Goal: Task Accomplishment & Management: Use online tool/utility

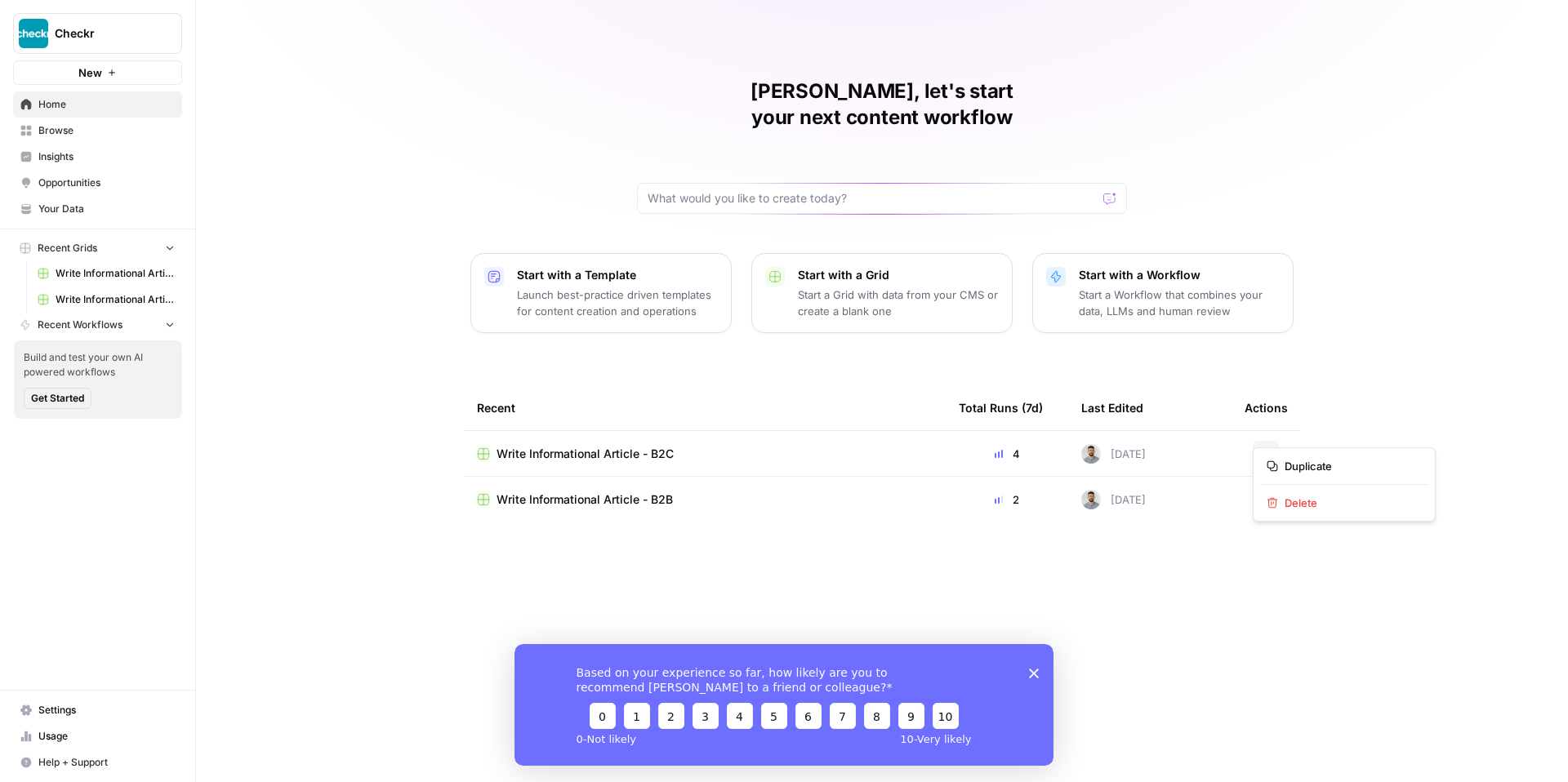
click at [1275, 441] on button "Actions" at bounding box center [1266, 454] width 26 height 26
click at [1311, 466] on span "Duplicate" at bounding box center [1350, 466] width 131 height 17
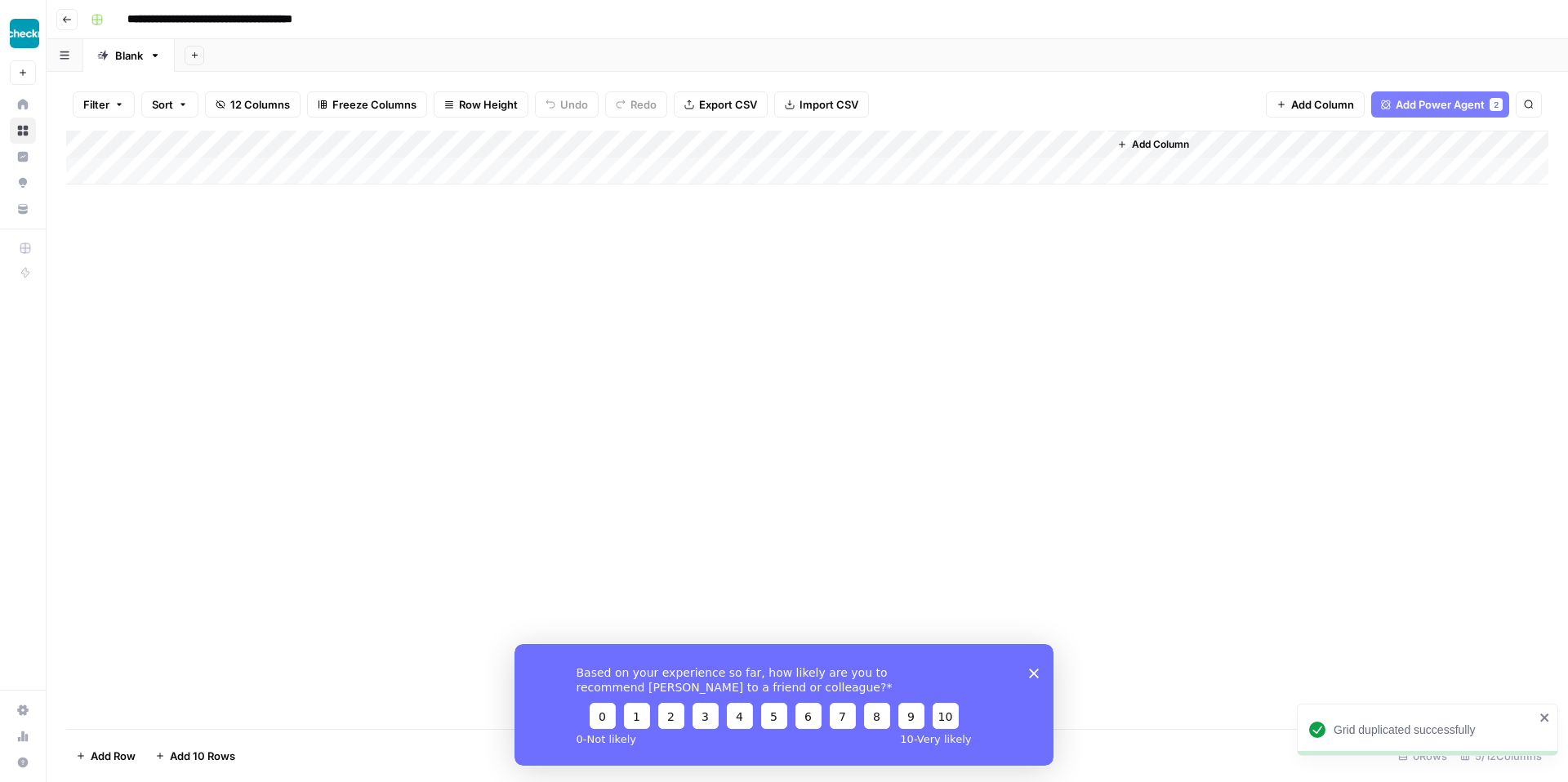
click at [1037, 671] on icon "Close survey" at bounding box center [1034, 672] width 10 height 10
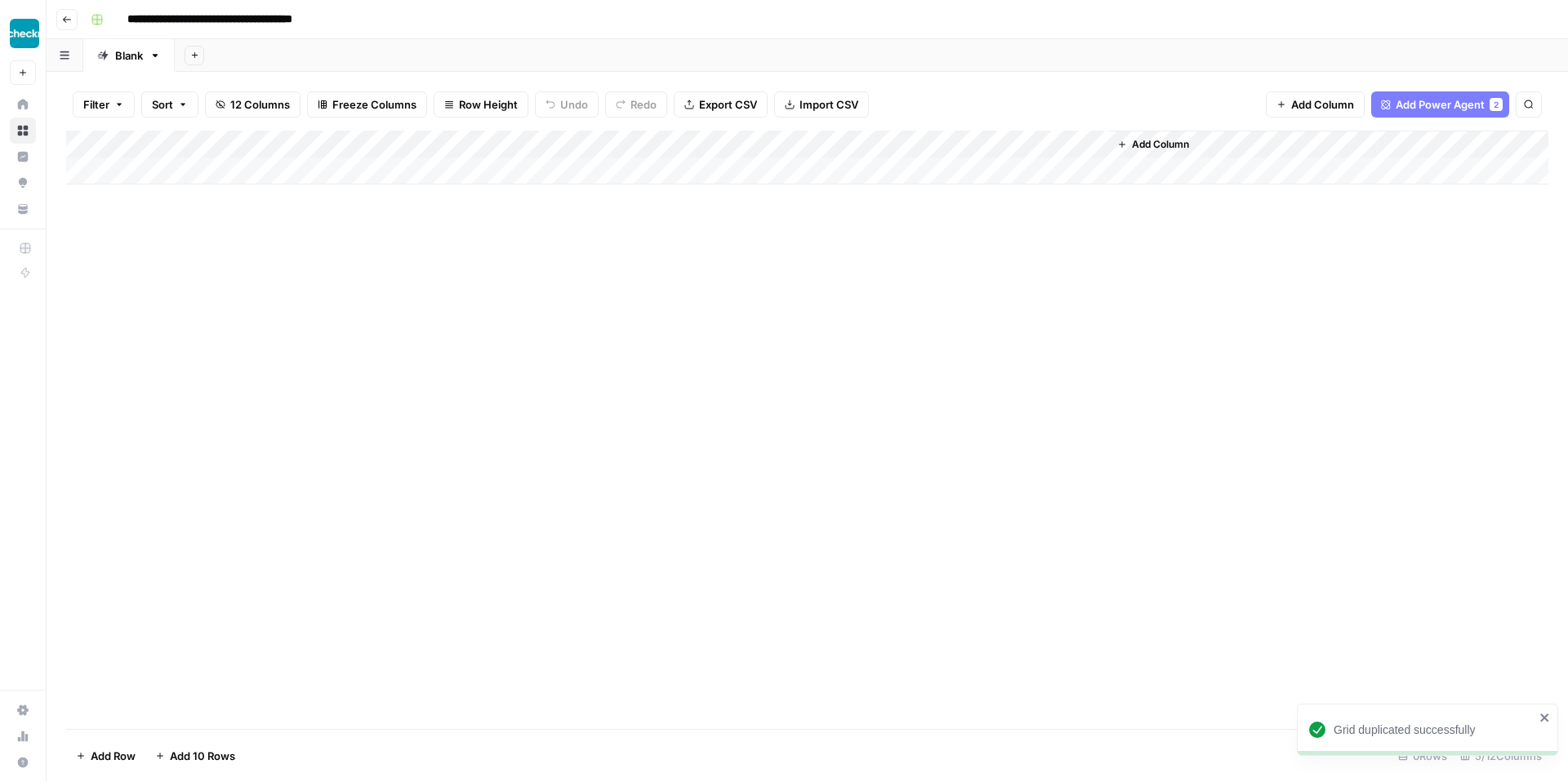
click at [921, 142] on div "Add Column" at bounding box center [807, 158] width 1483 height 54
click at [1010, 280] on div "Add Column" at bounding box center [807, 430] width 1483 height 599
click at [71, 17] on icon "button" at bounding box center [67, 20] width 10 height 10
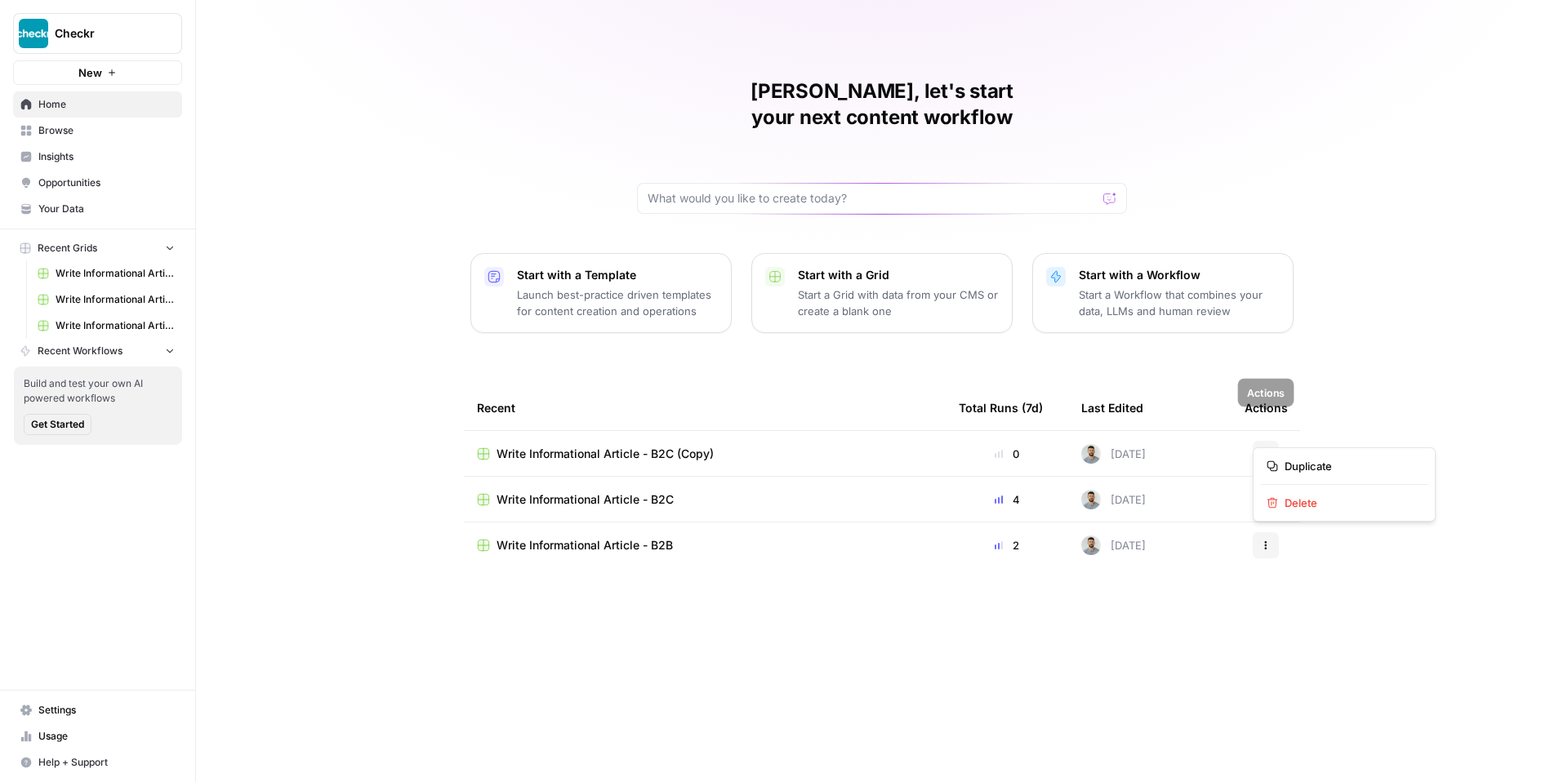
click at [1263, 441] on button "Actions" at bounding box center [1266, 454] width 26 height 26
click at [647, 446] on span "Write Informational Article - B2C (Copy)" at bounding box center [606, 454] width 217 height 17
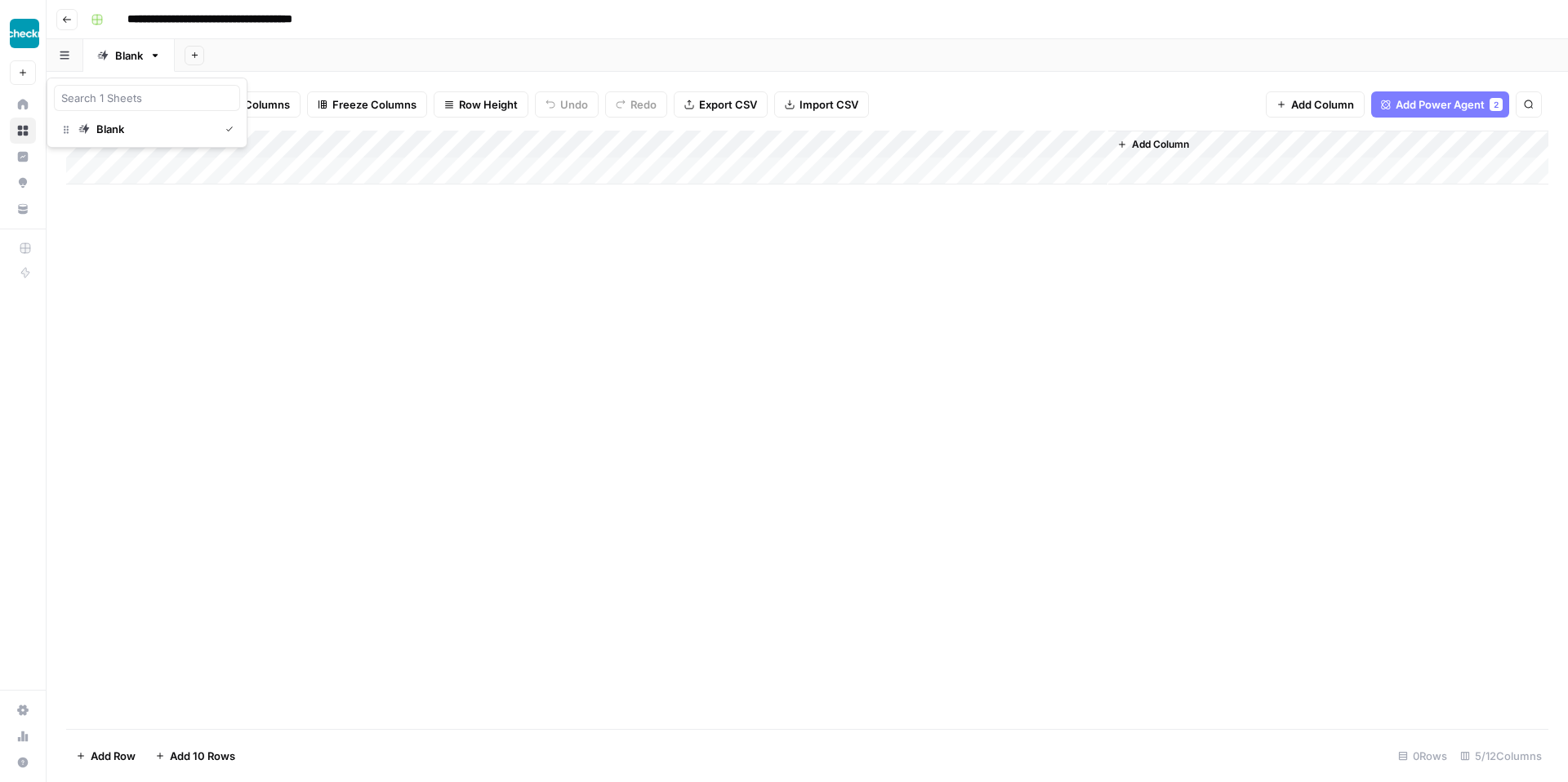
click at [69, 57] on icon "button" at bounding box center [64, 56] width 10 height 9
click at [356, 47] on div "Add Sheet" at bounding box center [871, 55] width 1393 height 33
click at [122, 108] on icon "button" at bounding box center [119, 104] width 10 height 10
drag, startPoint x: 405, startPoint y: 47, endPoint x: 253, endPoint y: 37, distance: 152.3
click at [405, 47] on div "Add Sheet" at bounding box center [871, 55] width 1393 height 33
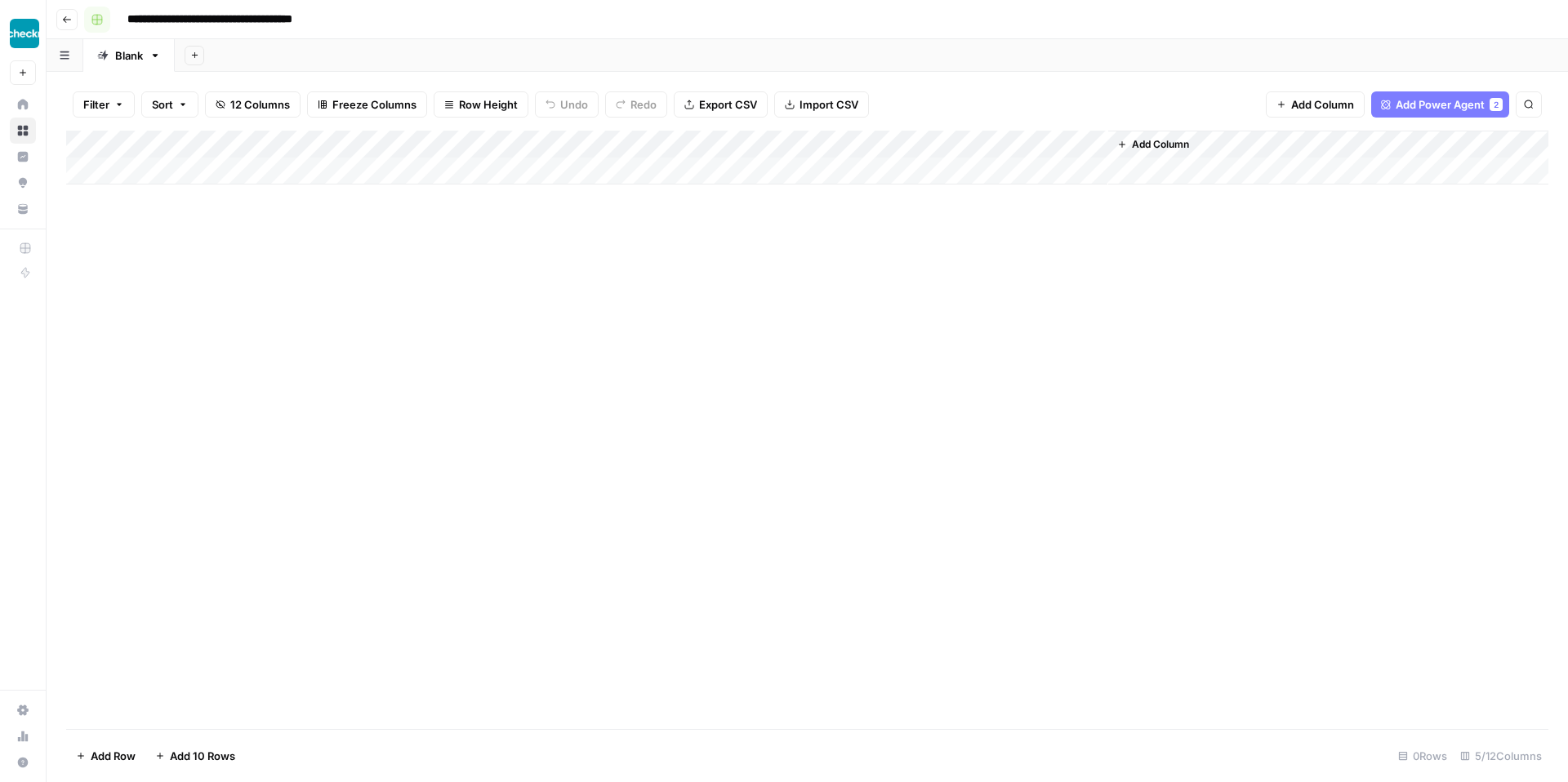
click at [98, 20] on rect "button" at bounding box center [97, 20] width 10 height 10
click at [186, 16] on input "**********" at bounding box center [237, 20] width 235 height 26
click at [67, 54] on icon "button" at bounding box center [64, 55] width 9 height 8
click at [113, 130] on div "Blank" at bounding box center [111, 129] width 28 height 17
click at [447, 245] on div "Add Column" at bounding box center [807, 430] width 1483 height 599
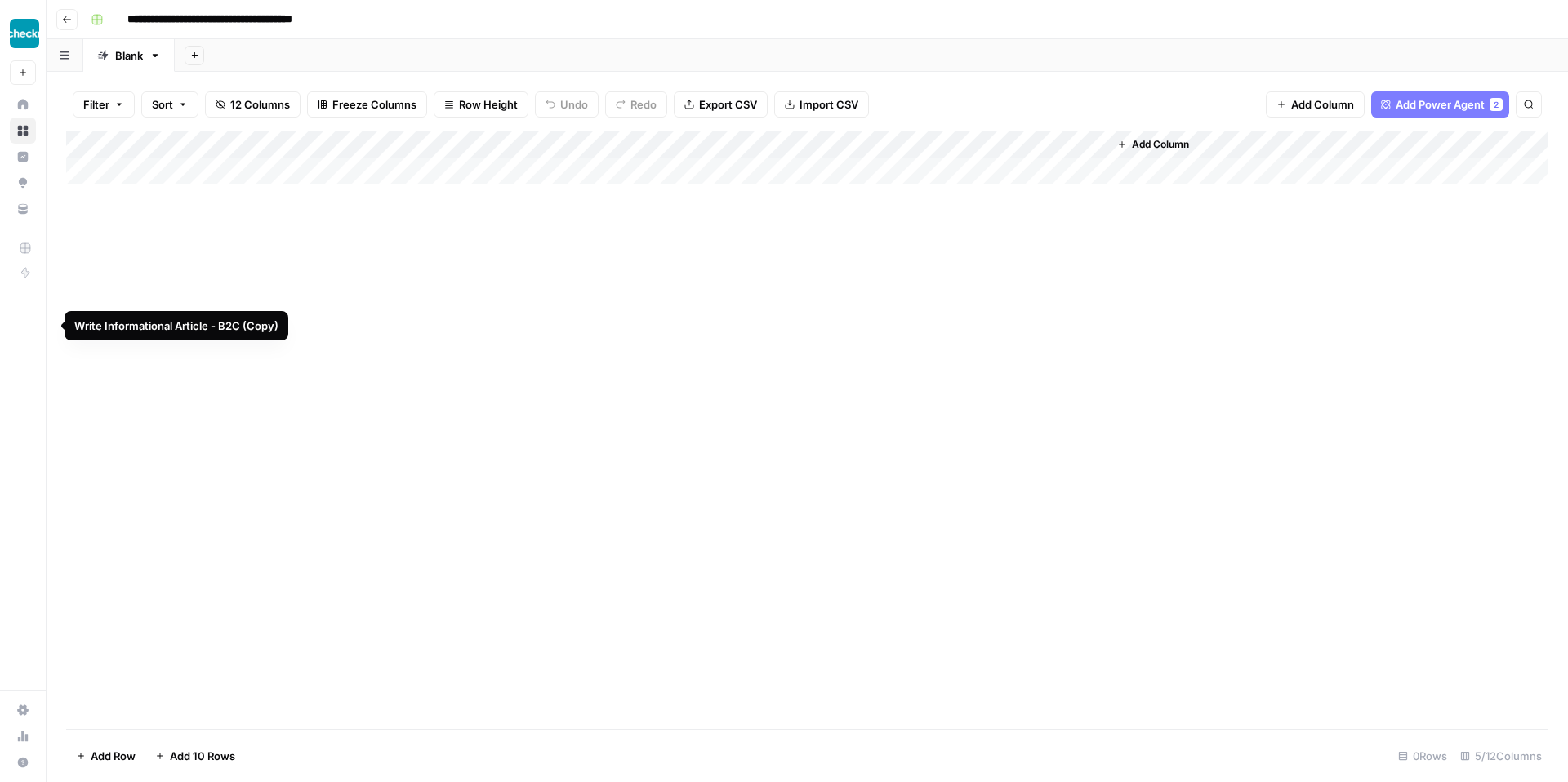
click at [524, 289] on div "Add Column" at bounding box center [807, 430] width 1483 height 599
click at [167, 105] on span "Sort" at bounding box center [163, 105] width 21 height 17
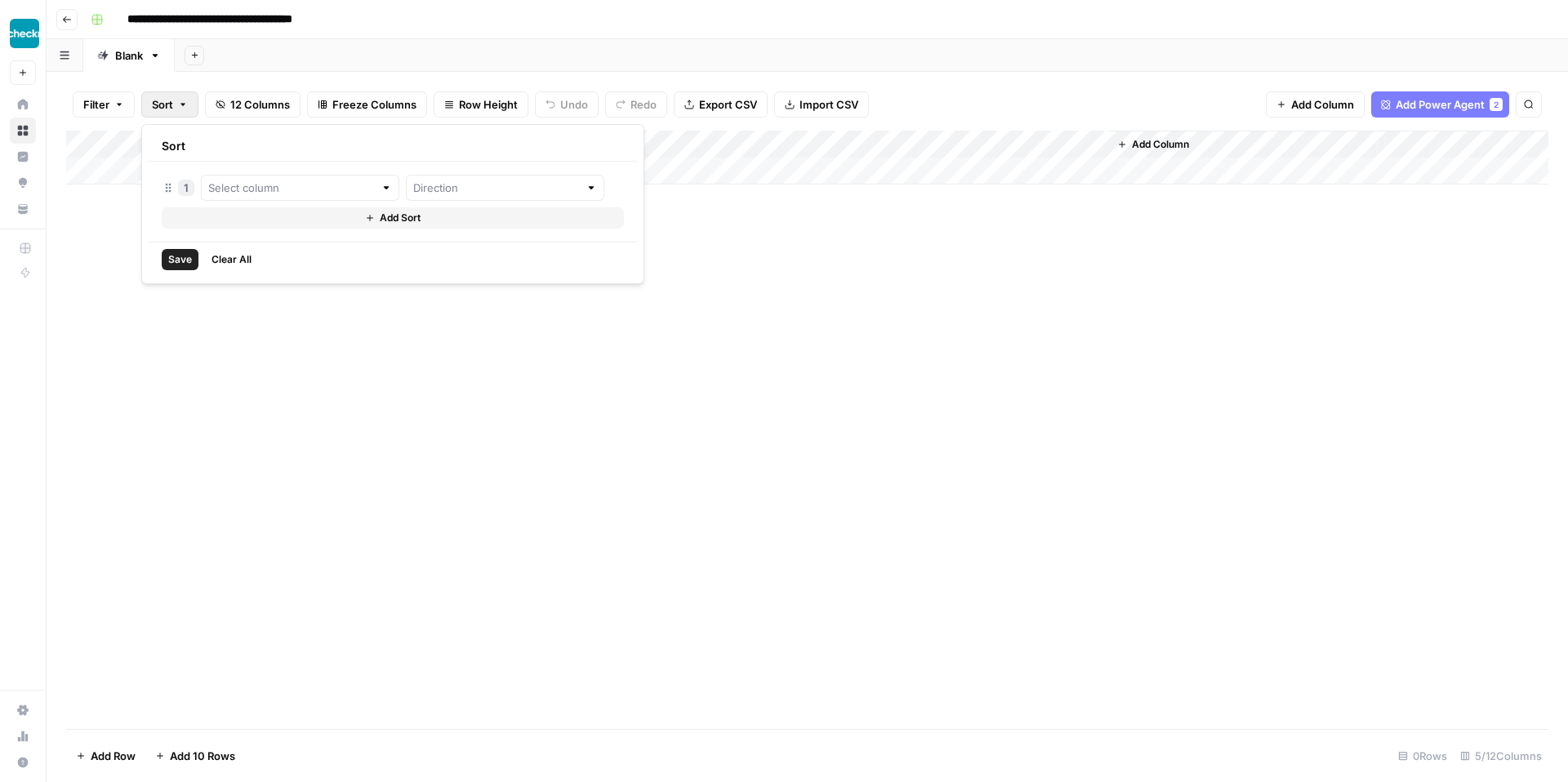
click at [115, 101] on icon "button" at bounding box center [119, 104] width 10 height 10
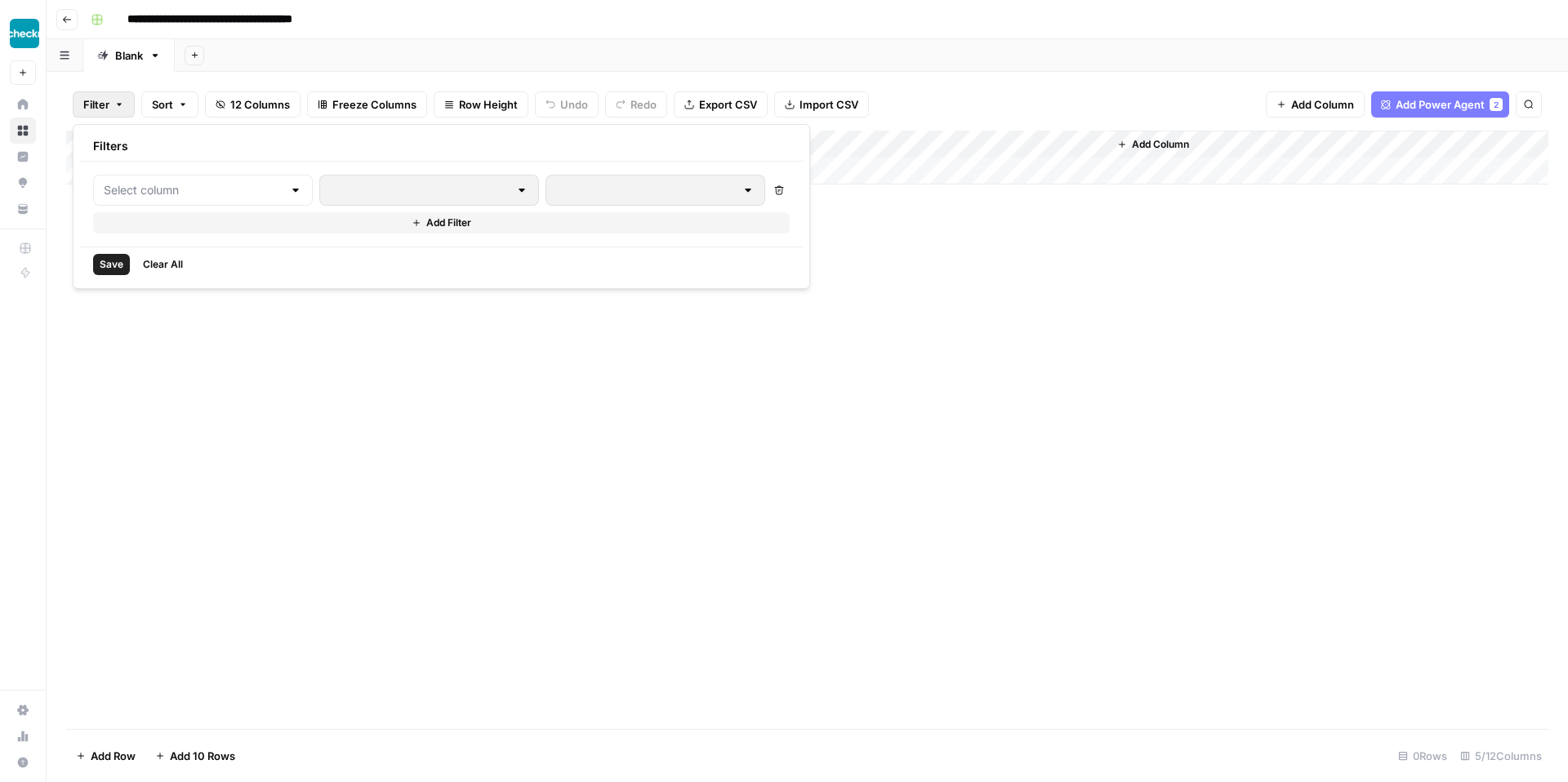
click at [367, 105] on span "Freeze Columns" at bounding box center [374, 105] width 85 height 17
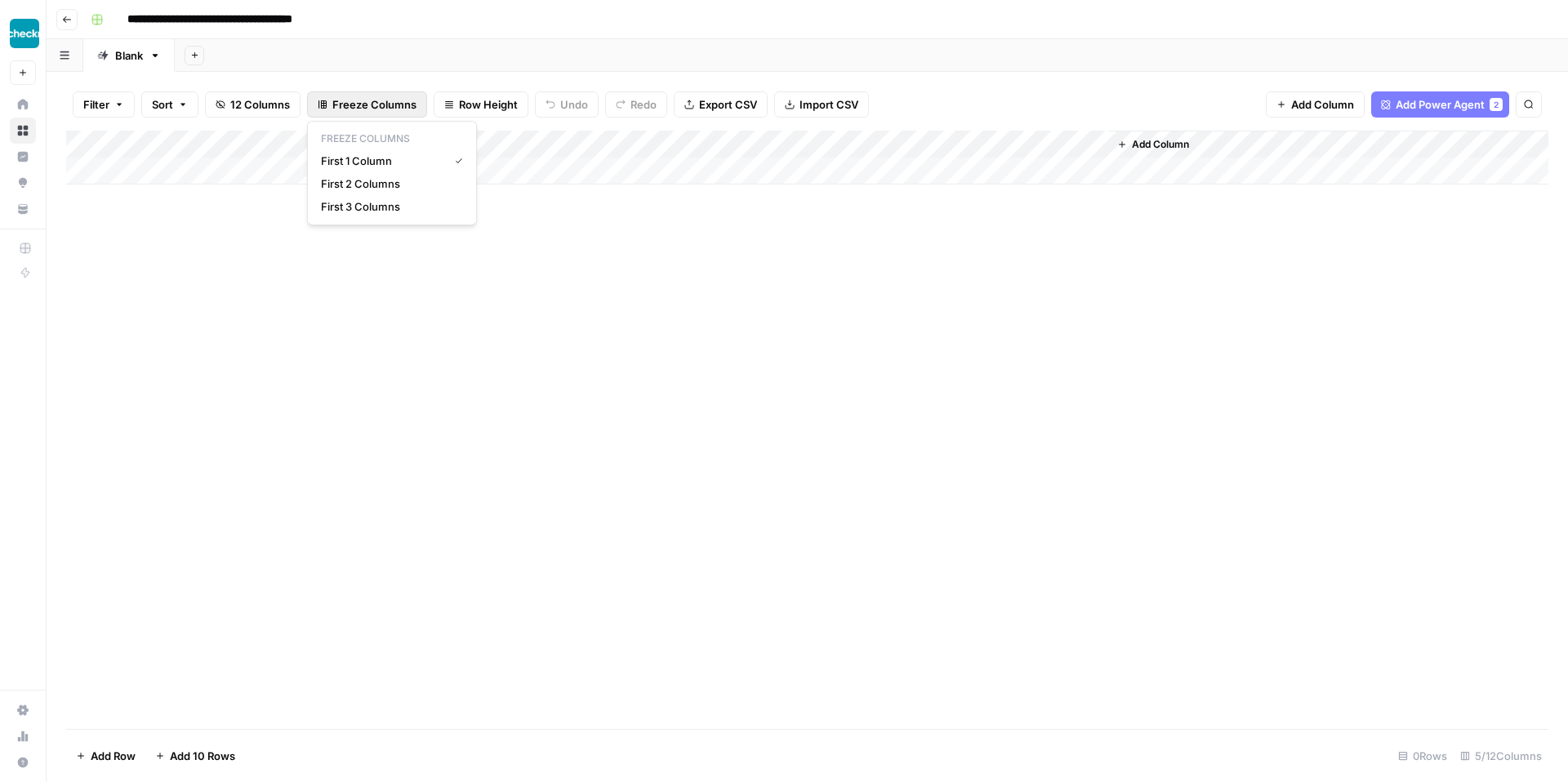
click at [595, 50] on div "Add Sheet" at bounding box center [871, 55] width 1393 height 33
click at [69, 26] on button "Go back" at bounding box center [67, 20] width 21 height 21
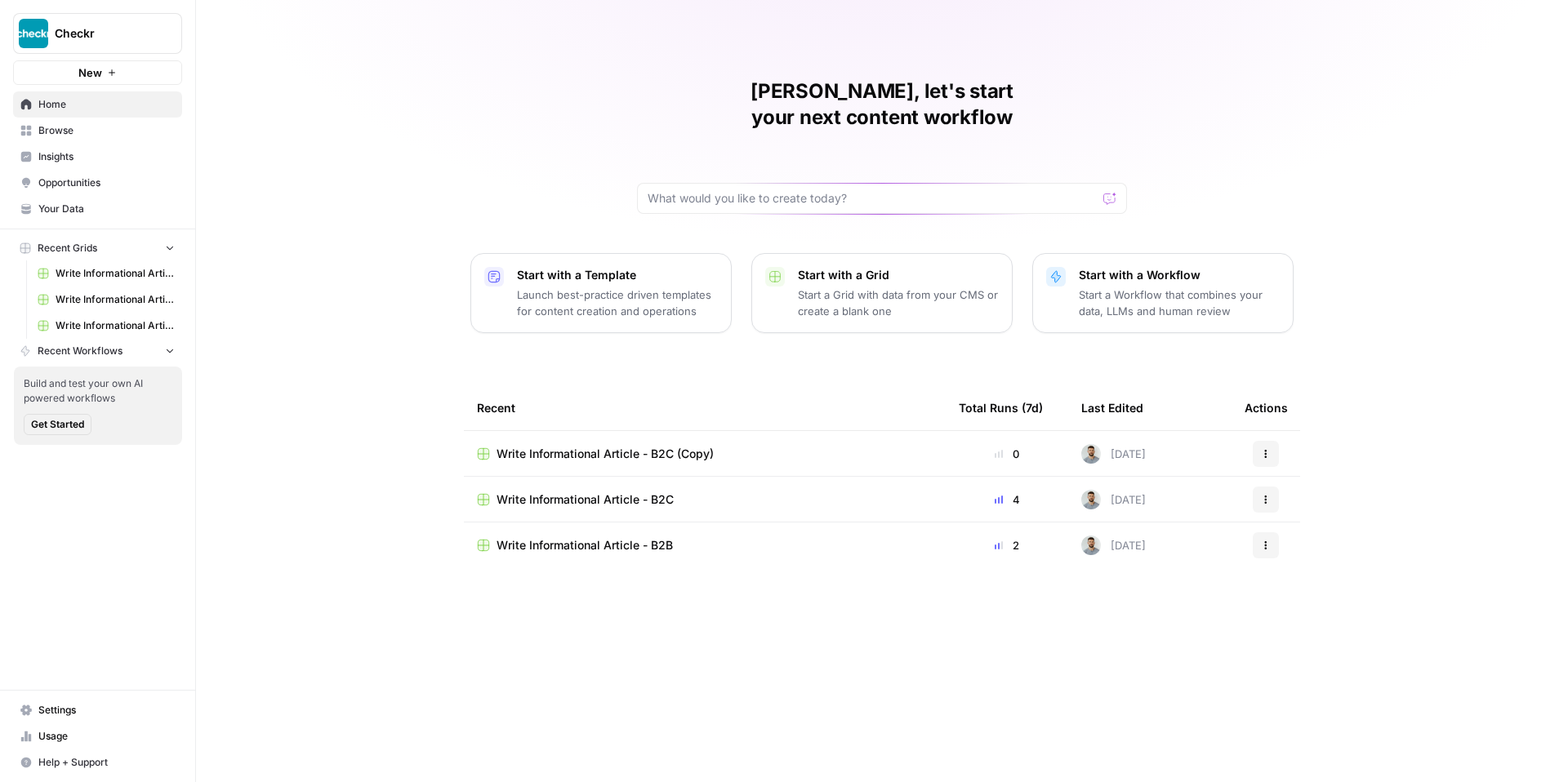
click at [1265, 450] on icon "button" at bounding box center [1266, 454] width 10 height 10
click at [1309, 510] on span "Delete" at bounding box center [1350, 503] width 131 height 17
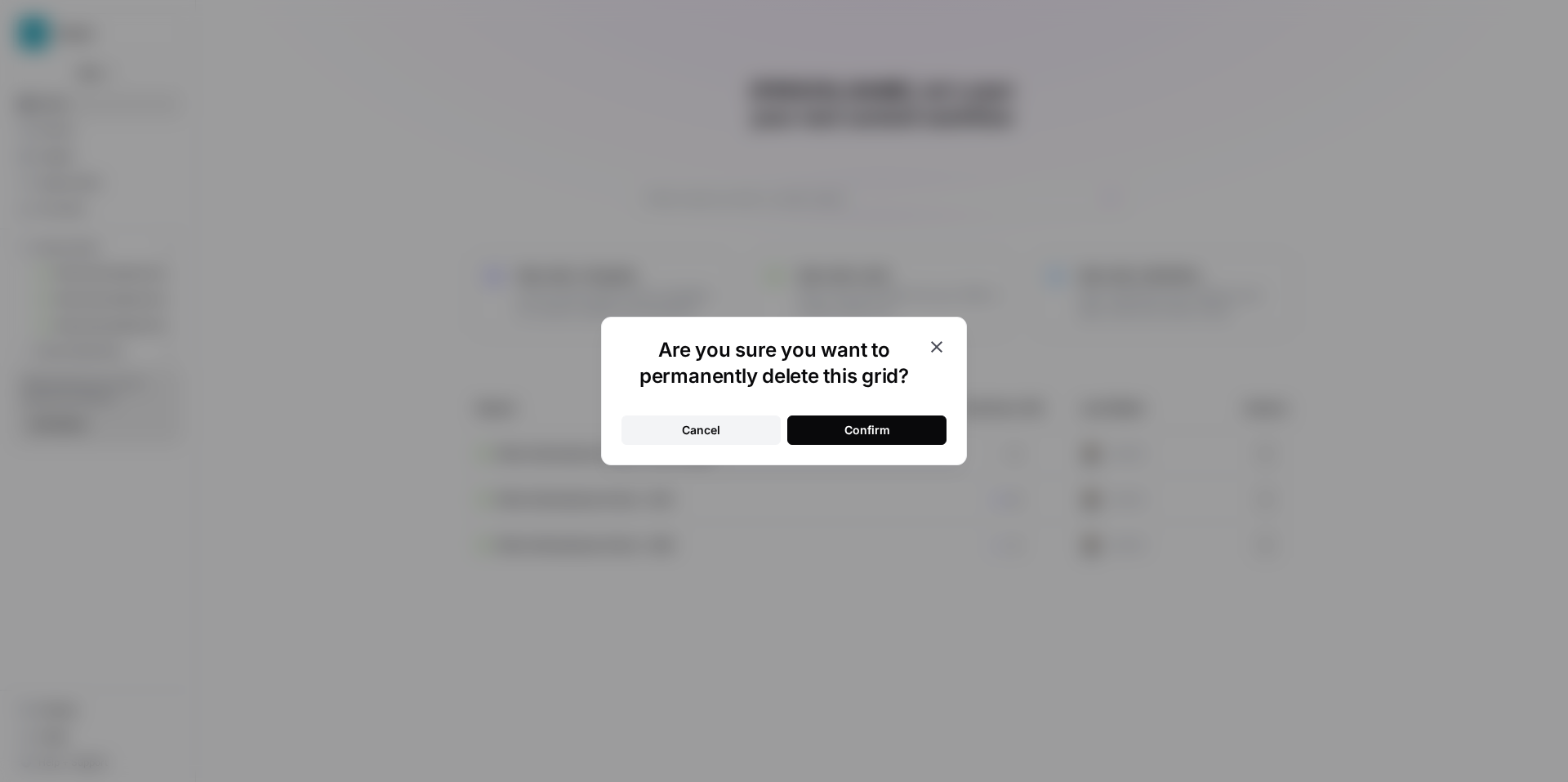
click at [843, 429] on button "Confirm" at bounding box center [867, 431] width 159 height 30
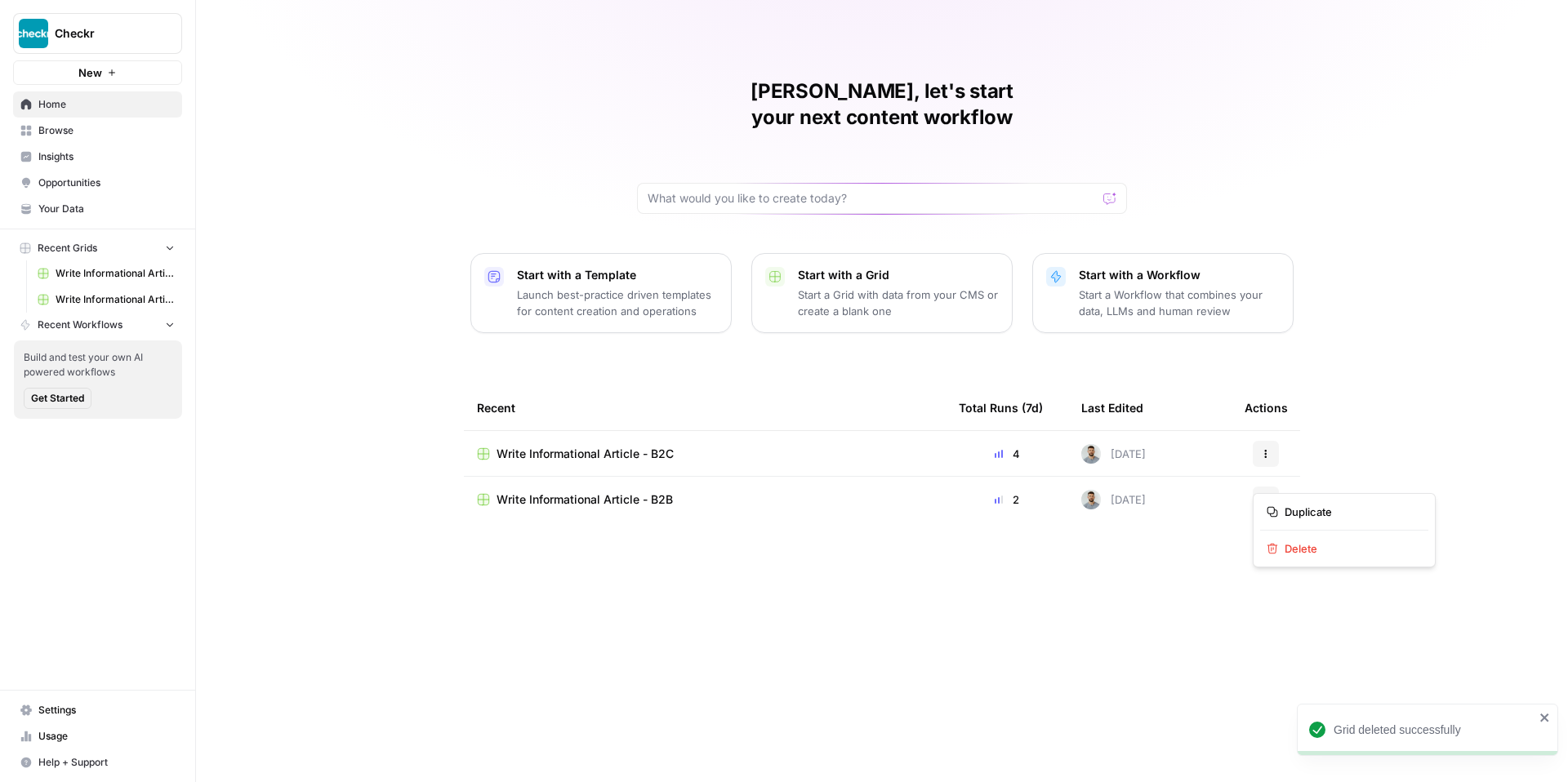
click at [1269, 495] on icon "button" at bounding box center [1266, 500] width 10 height 10
click at [810, 491] on div "Write Informational Article - B2B" at bounding box center [704, 500] width 456 height 17
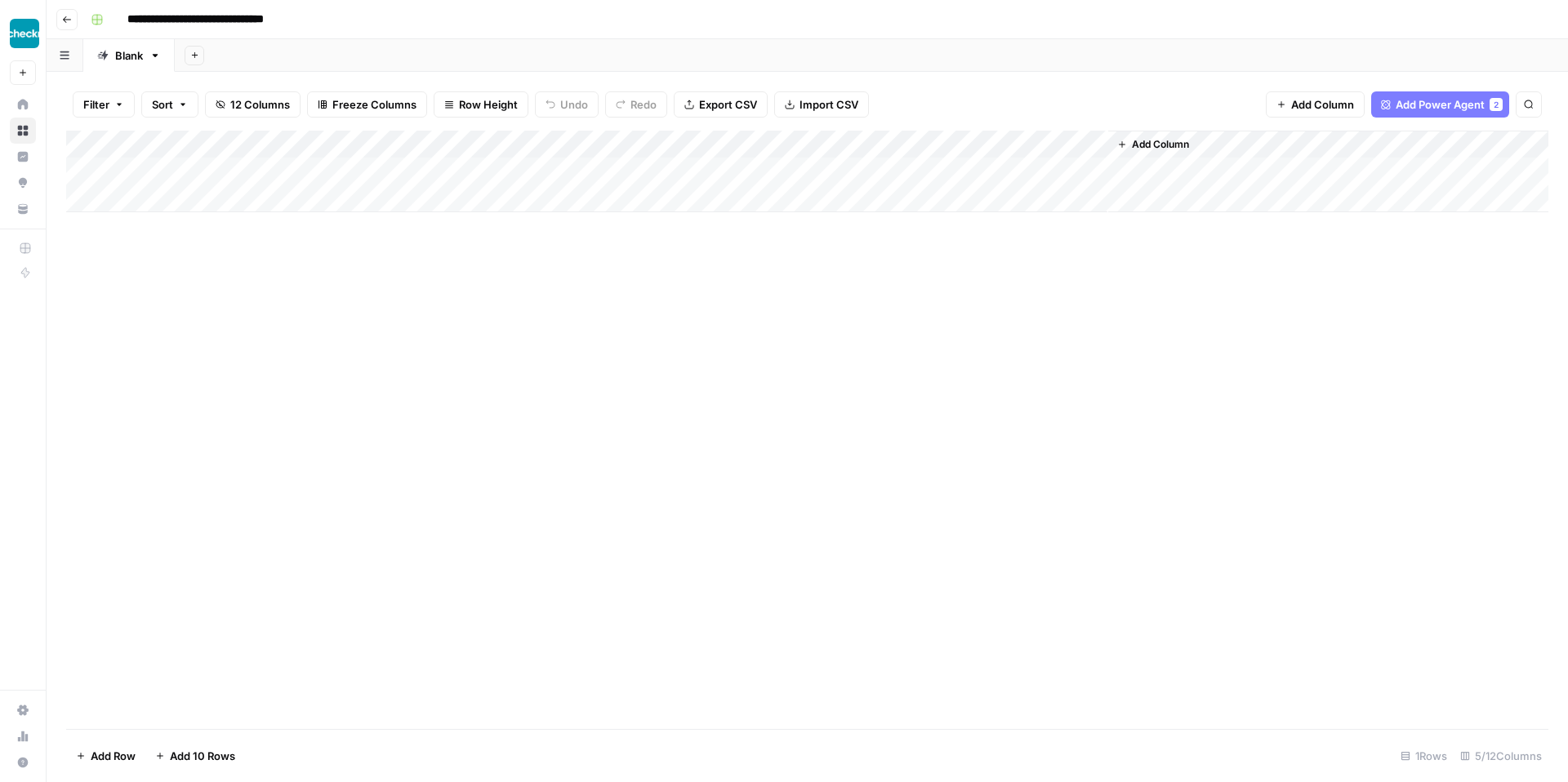
click at [930, 145] on div "Add Column" at bounding box center [807, 172] width 1483 height 82
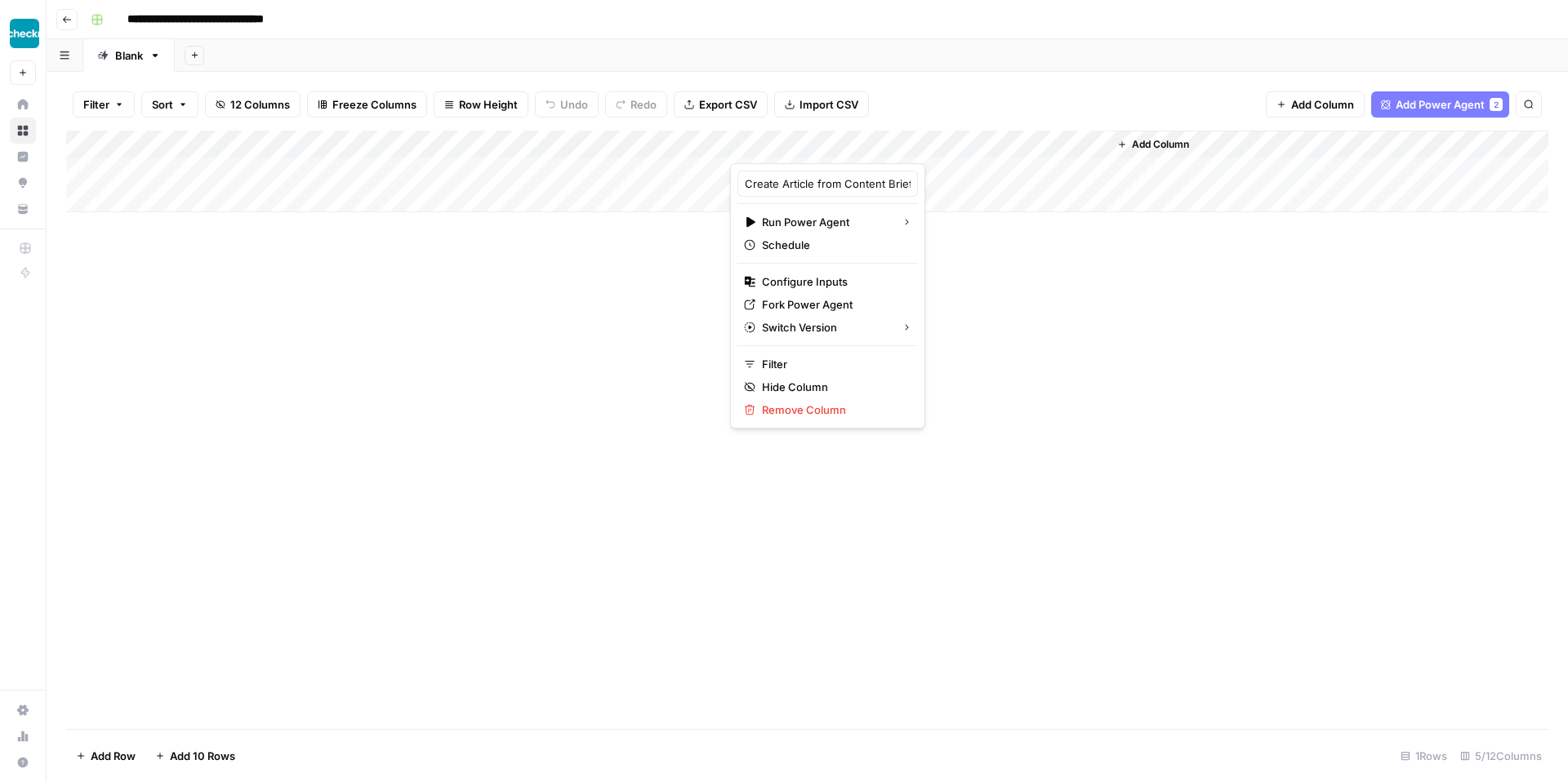
click at [1031, 344] on div "Add Column" at bounding box center [807, 430] width 1483 height 599
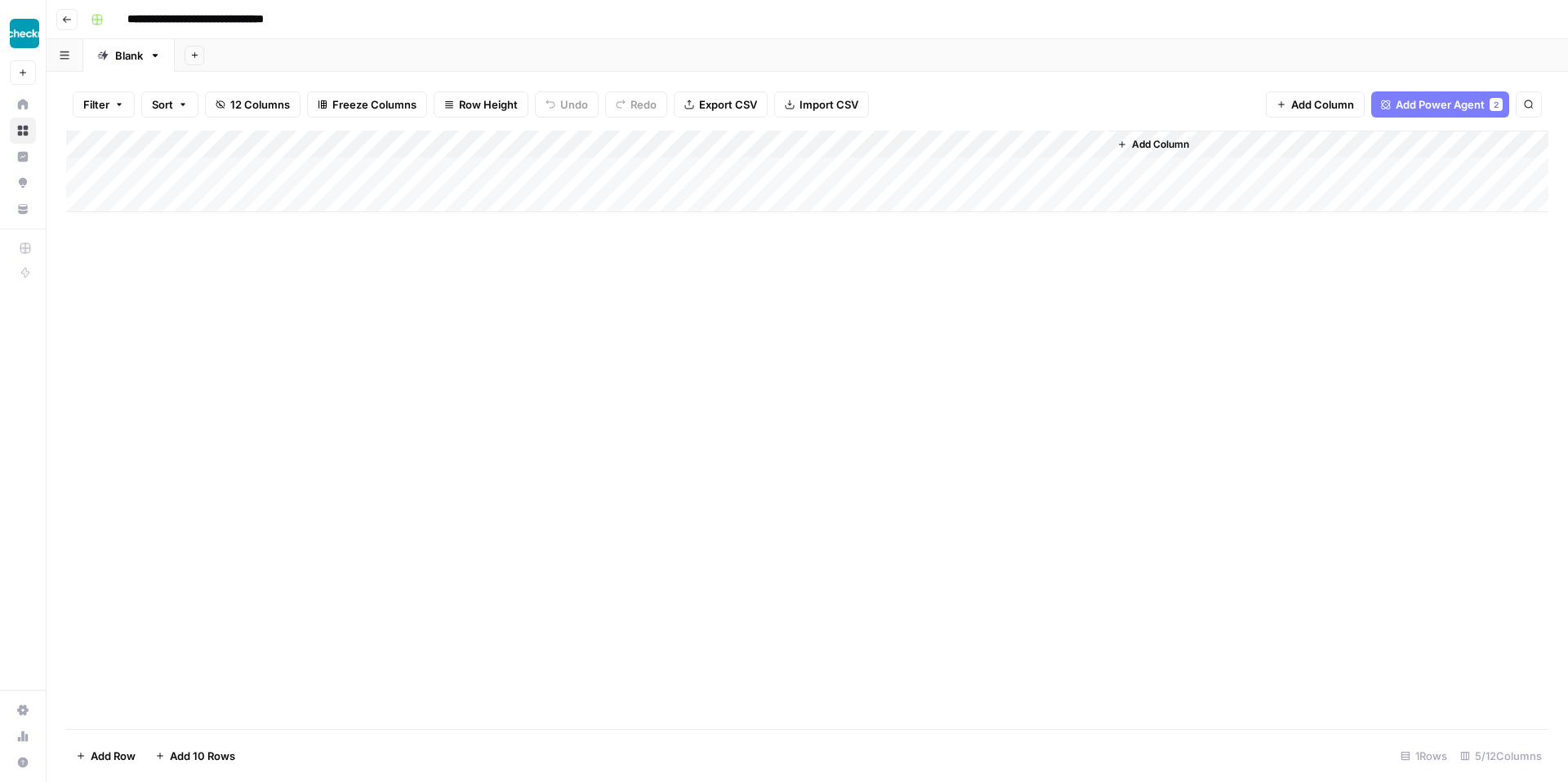
click at [69, 23] on button "Go back" at bounding box center [67, 20] width 21 height 21
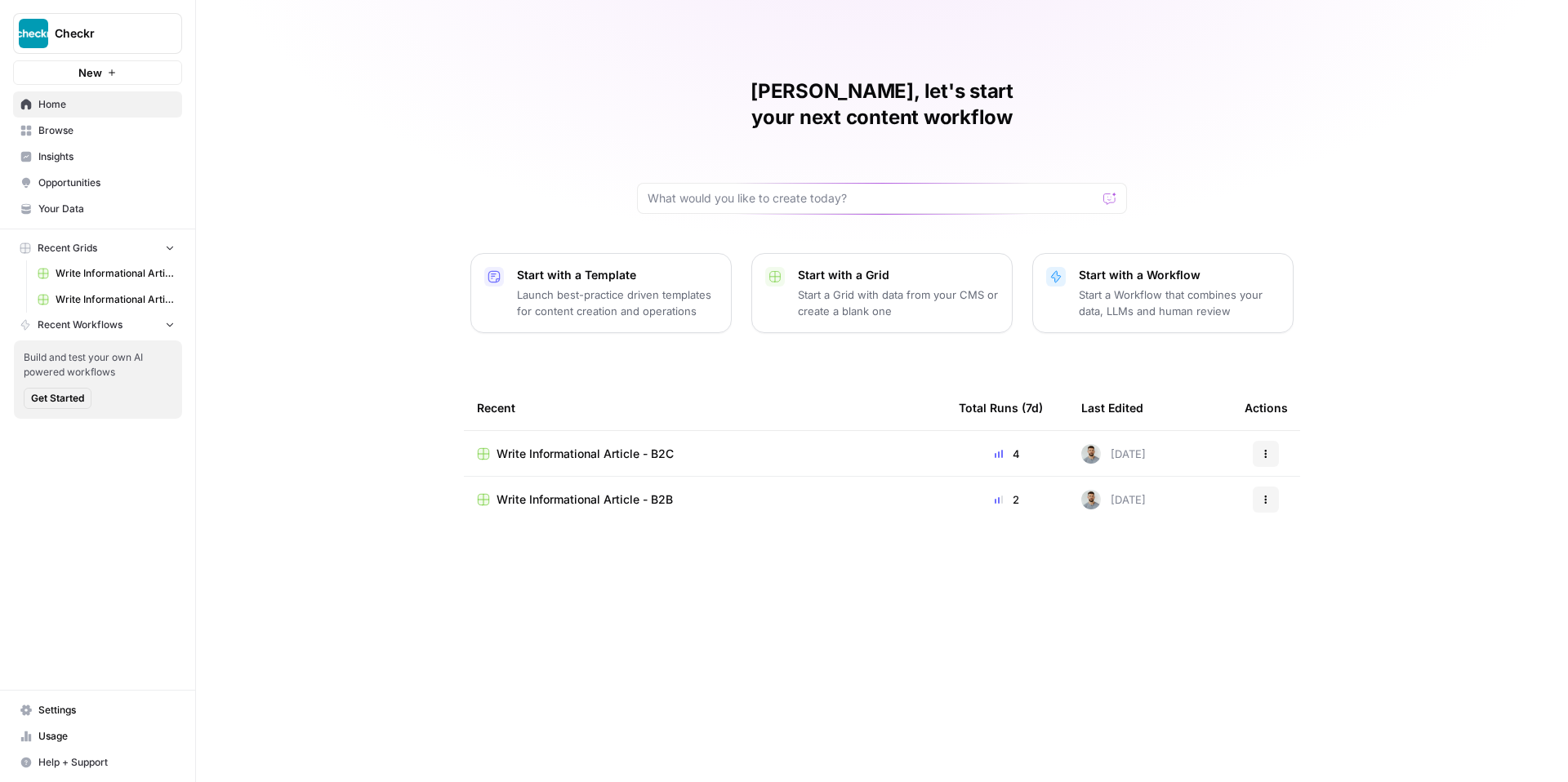
click at [52, 111] on span "Home" at bounding box center [106, 105] width 137 height 15
click at [64, 132] on span "Browse" at bounding box center [106, 131] width 137 height 15
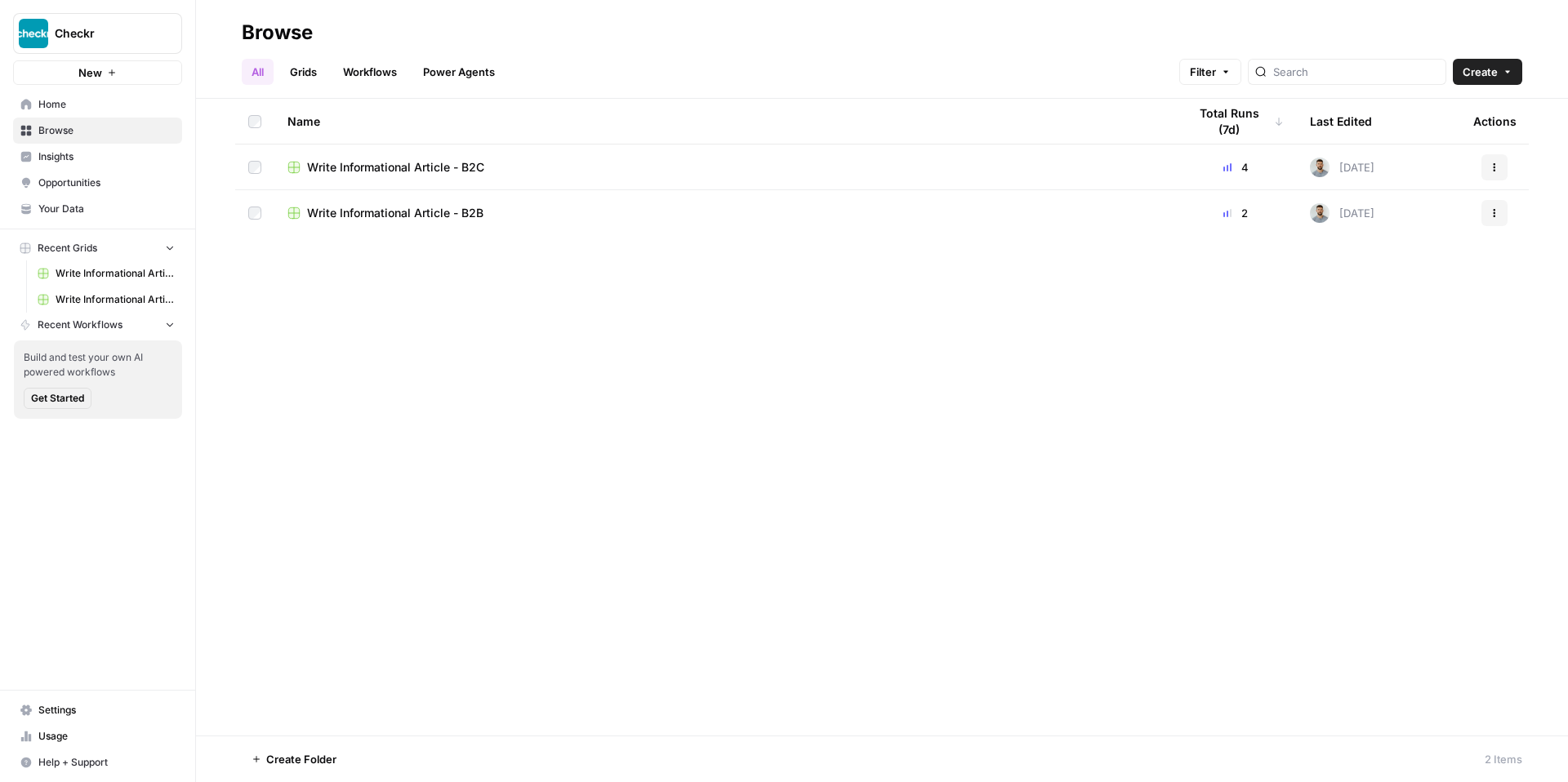
click at [66, 157] on span "Insights" at bounding box center [106, 157] width 137 height 15
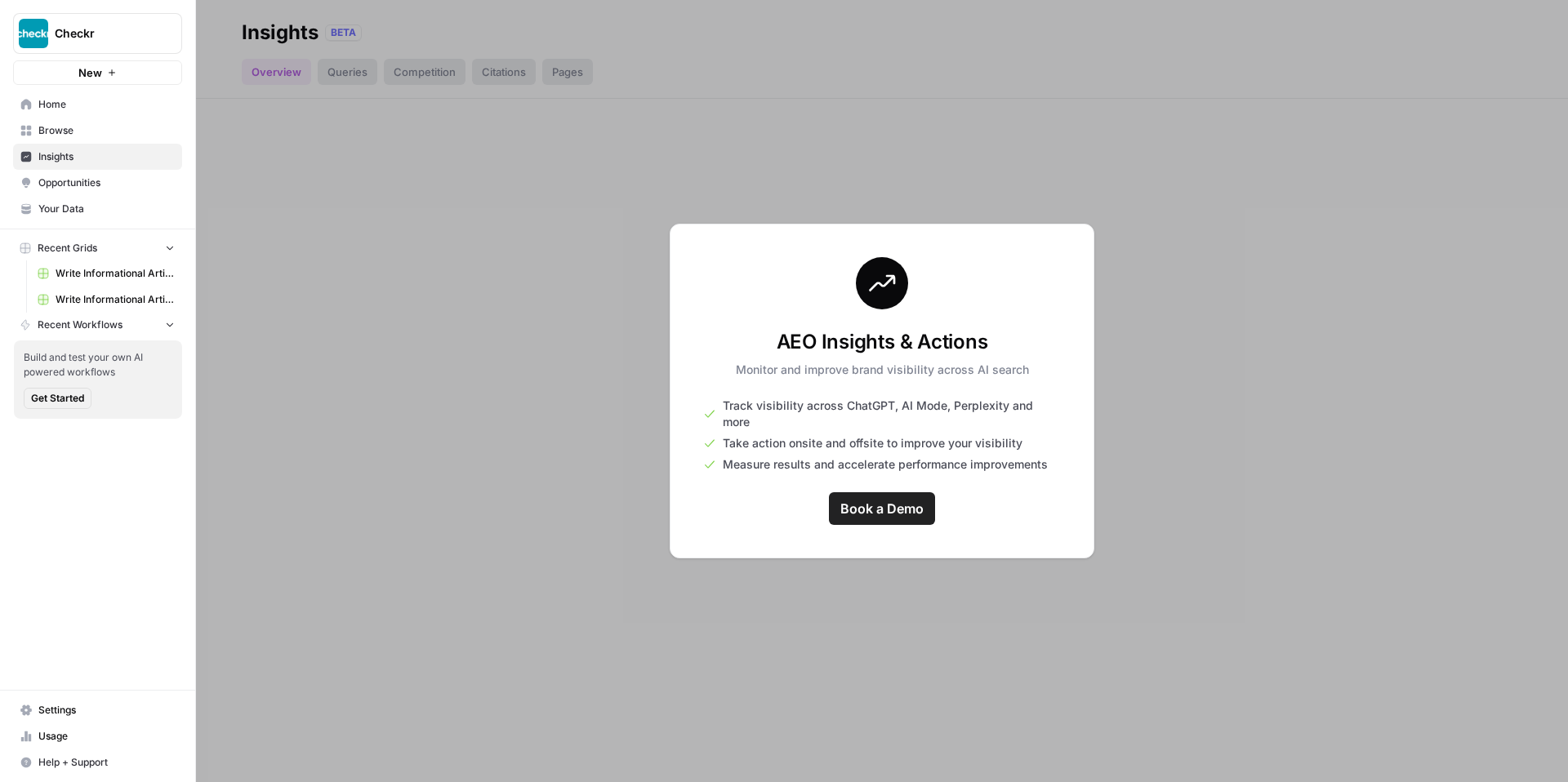
drag, startPoint x: 1133, startPoint y: 216, endPoint x: 979, endPoint y: 201, distance: 154.7
click at [1130, 217] on div at bounding box center [882, 391] width 1372 height 782
click at [322, 152] on div at bounding box center [882, 391] width 1372 height 782
click at [48, 181] on span "Opportunities" at bounding box center [106, 183] width 137 height 15
click at [65, 111] on span "Home" at bounding box center [106, 105] width 137 height 15
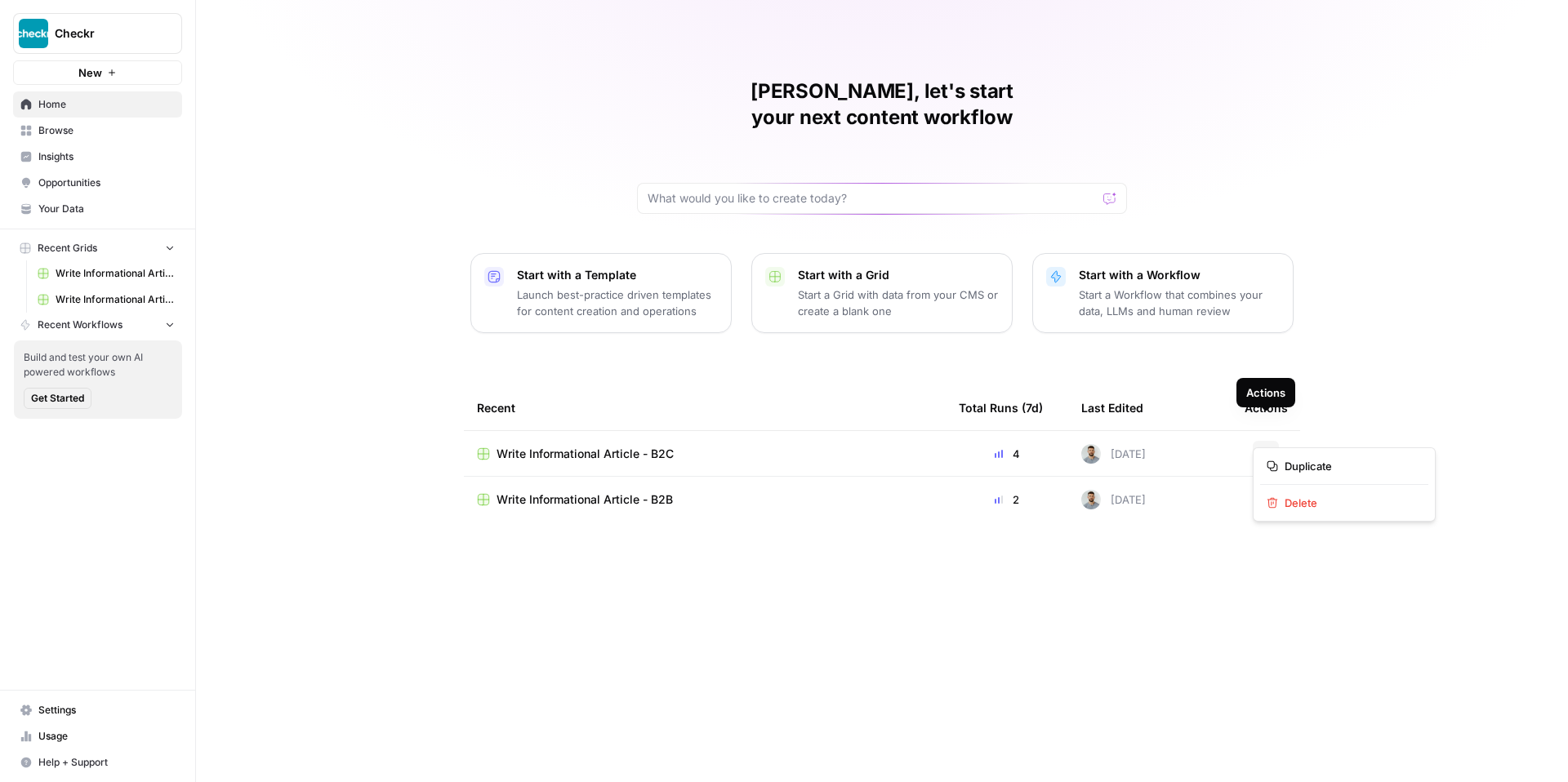
click at [1266, 450] on icon "button" at bounding box center [1266, 454] width 10 height 10
click at [1304, 466] on span "Duplicate" at bounding box center [1350, 466] width 131 height 17
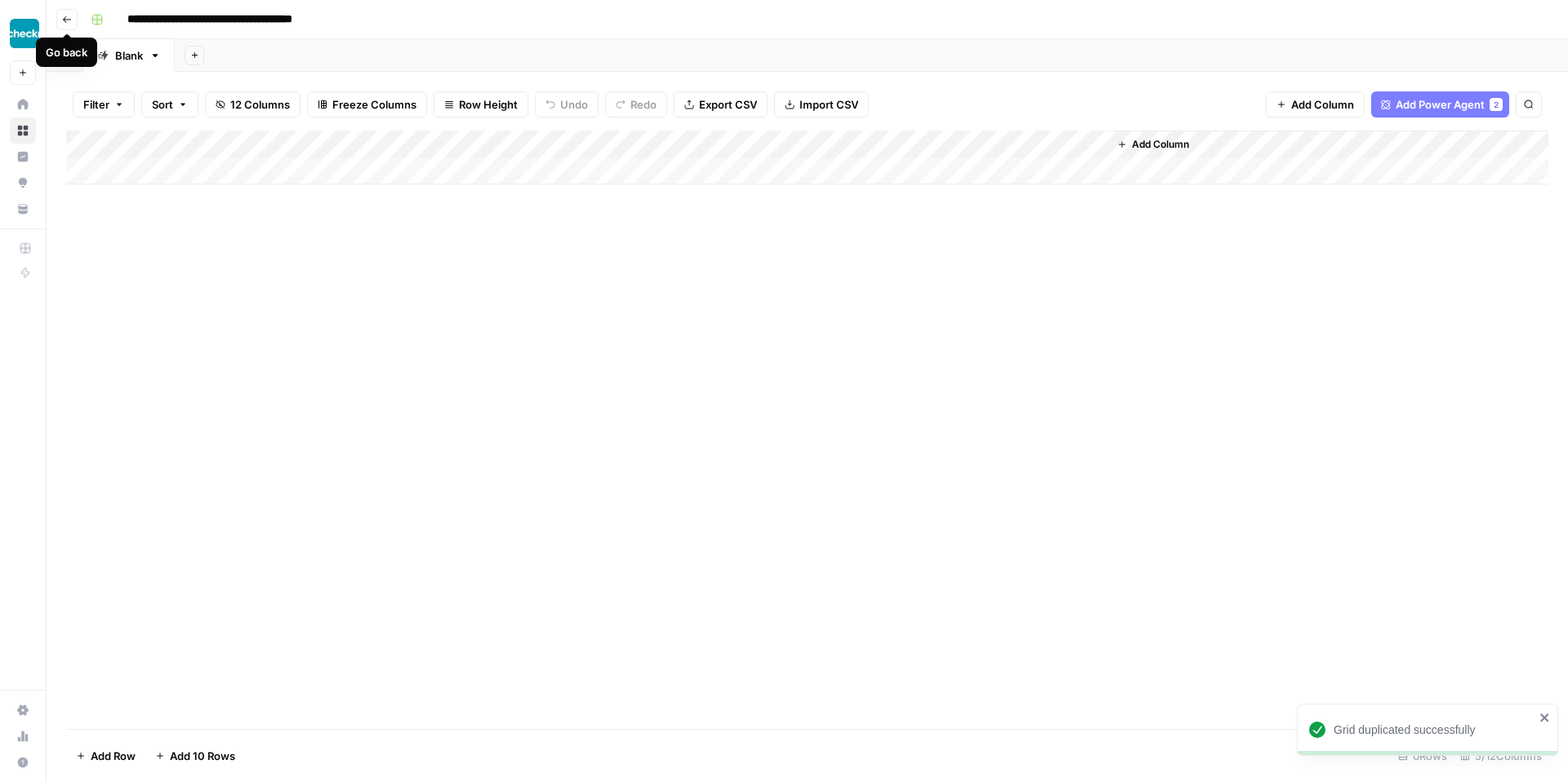
click at [69, 24] on button "Go back" at bounding box center [67, 20] width 21 height 21
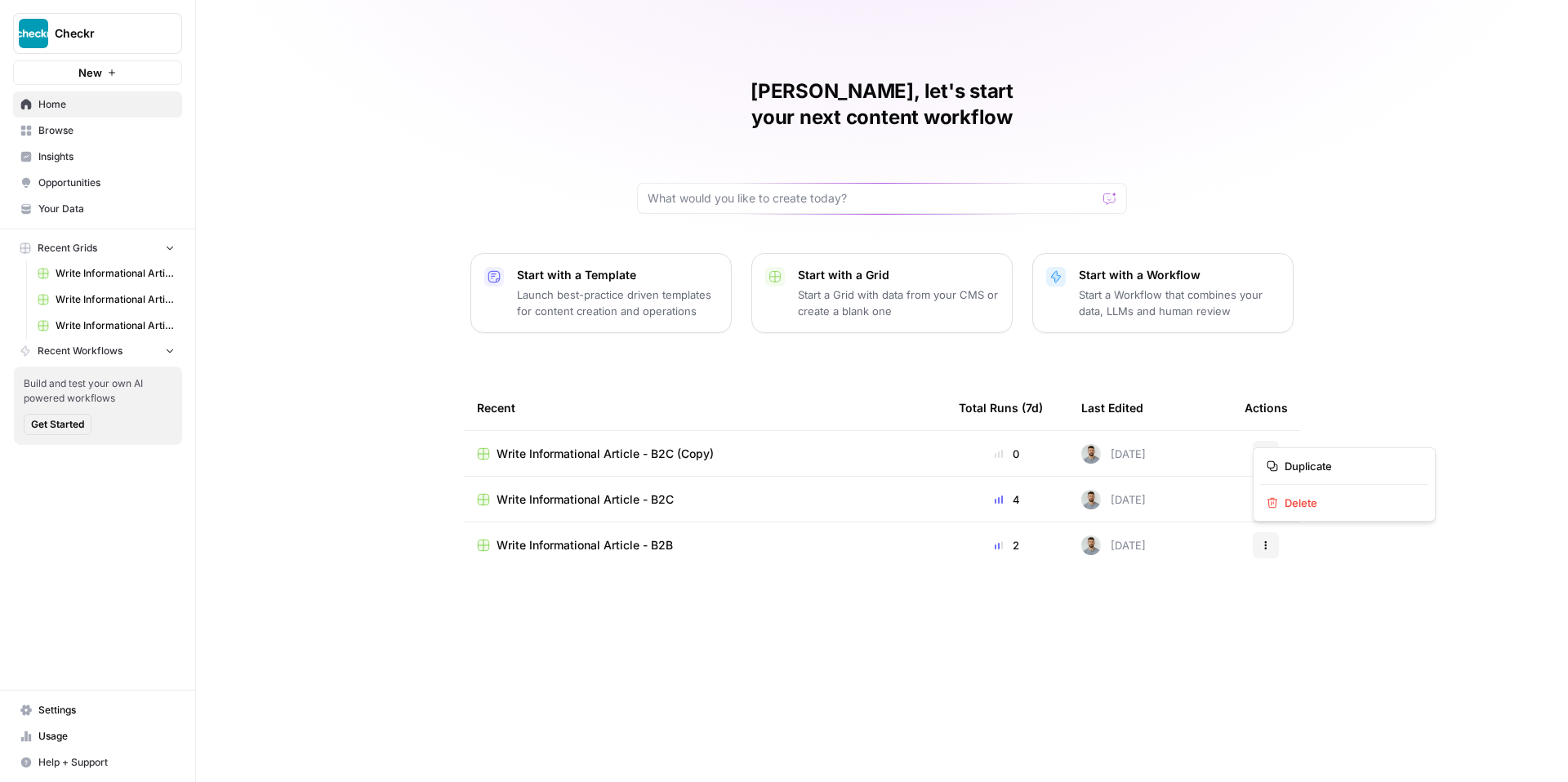
click at [1271, 441] on button "Actions" at bounding box center [1266, 454] width 26 height 26
click at [680, 446] on span "Write Informational Article - B2C (Copy)" at bounding box center [606, 454] width 217 height 17
